Goal: Information Seeking & Learning: Understand process/instructions

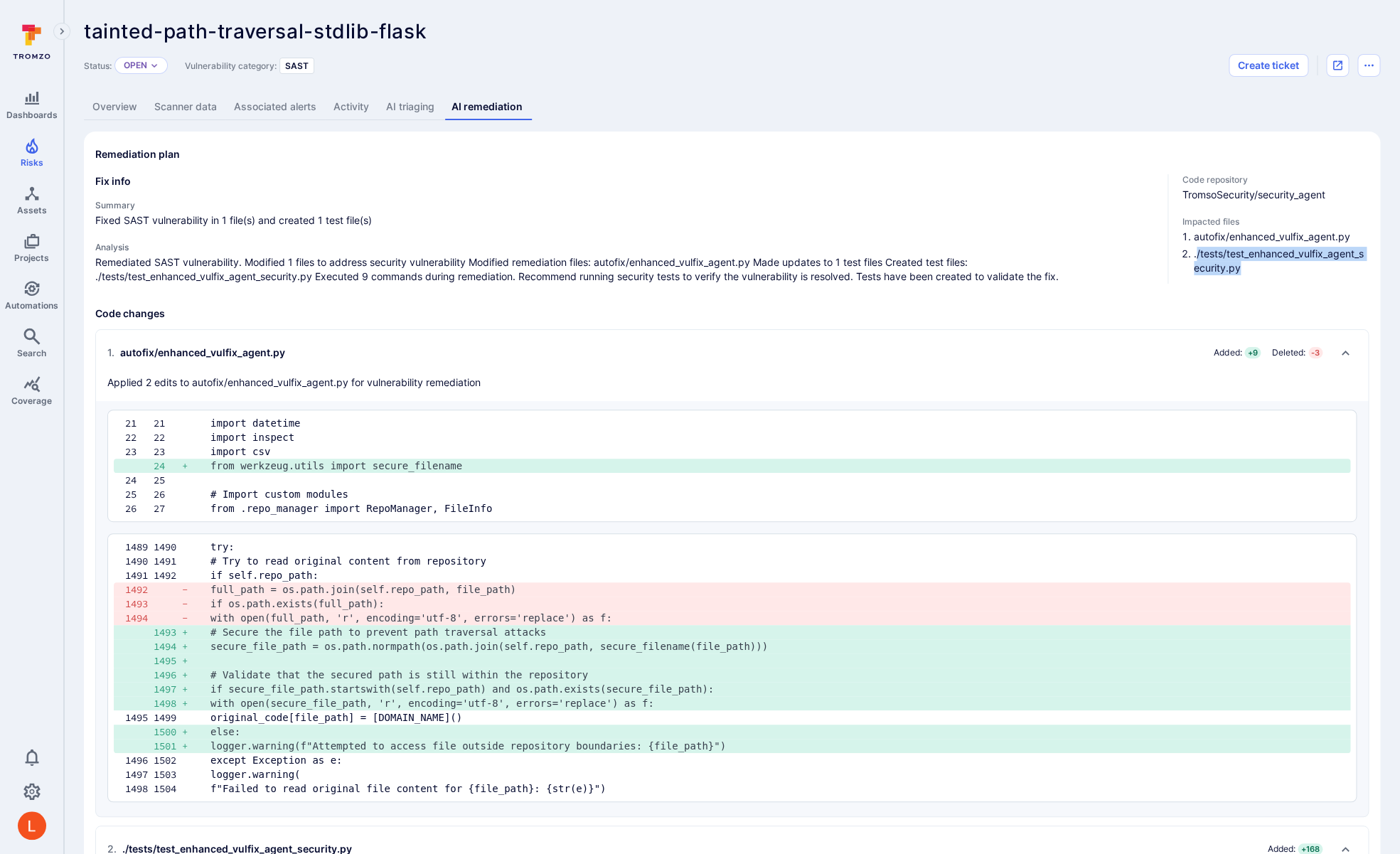
drag, startPoint x: 1196, startPoint y: 254, endPoint x: 1225, endPoint y: 280, distance: 38.9
click at [1225, 276] on li "./tests/test_enhanced_vulfix_agent_security.py" at bounding box center [1281, 261] width 175 height 28
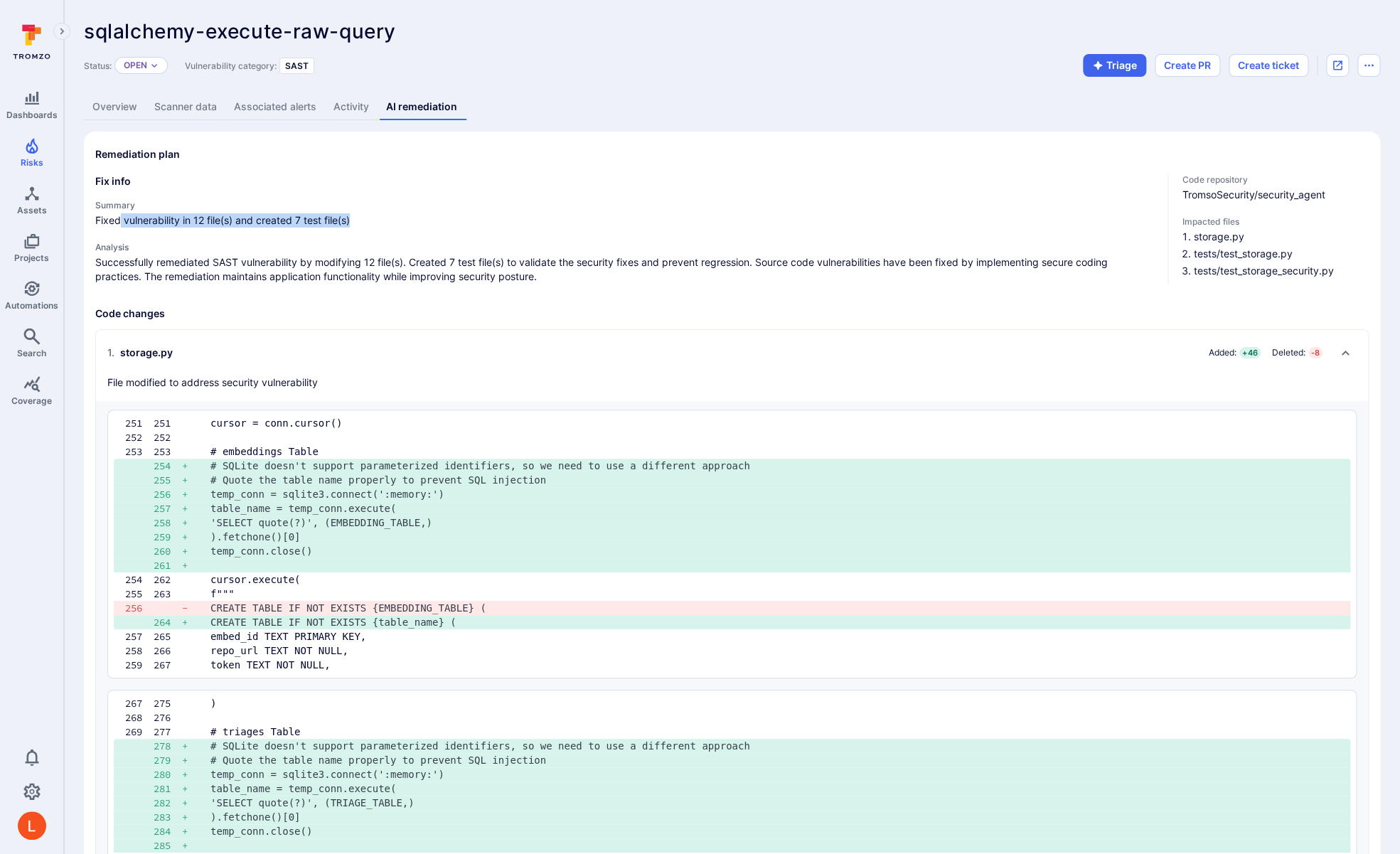
drag, startPoint x: 118, startPoint y: 220, endPoint x: 379, endPoint y: 220, distance: 261.0
click at [379, 220] on span "Fixed vulnerability in 12 file(s) and created 7 test file(s)" at bounding box center [625, 220] width 1061 height 14
